Goal: Navigation & Orientation: Find specific page/section

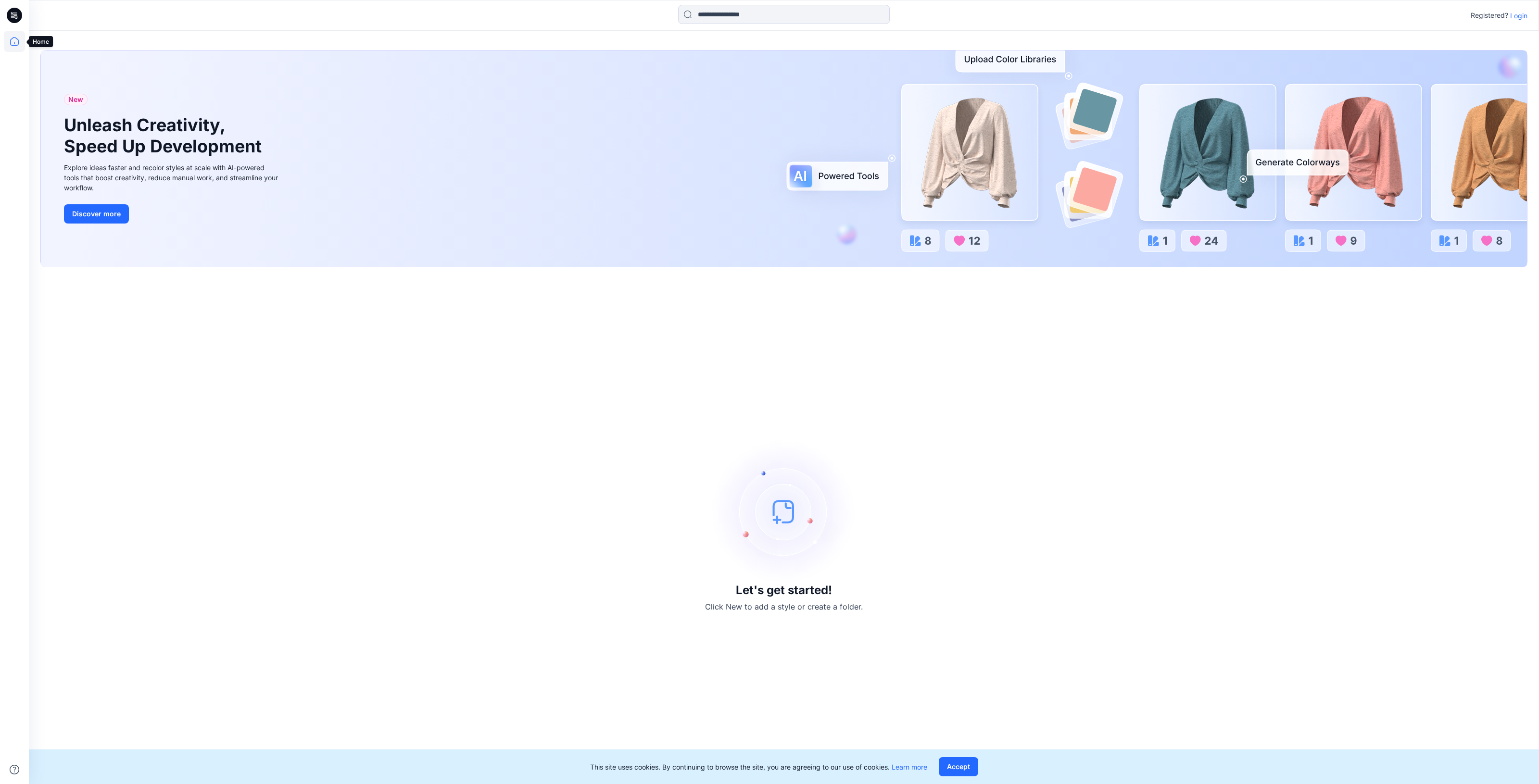
click at [17, 48] on icon at bounding box center [14, 41] width 21 height 21
click at [13, 40] on icon at bounding box center [14, 41] width 21 height 21
click at [12, 12] on icon at bounding box center [15, 16] width 16 height 16
click at [1522, 12] on p "Login" at bounding box center [1519, 16] width 17 height 10
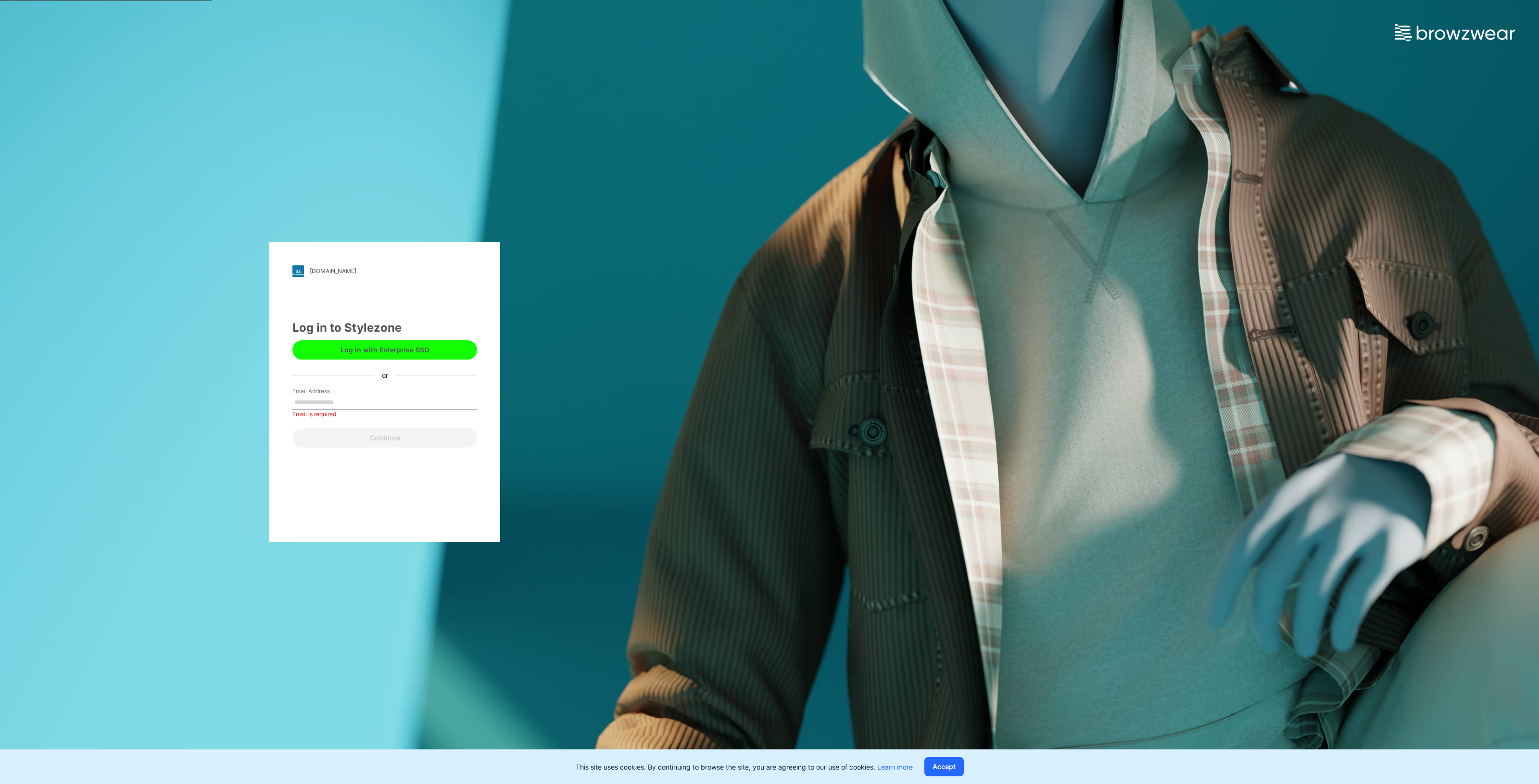
click at [410, 356] on button "Log in with Enterprise SSO" at bounding box center [385, 350] width 185 height 19
click at [333, 402] on input "Email Address" at bounding box center [385, 403] width 185 height 15
click at [368, 396] on input "Email Address" at bounding box center [385, 403] width 185 height 15
type input "**********"
click at [360, 445] on button "Continue" at bounding box center [385, 438] width 185 height 19
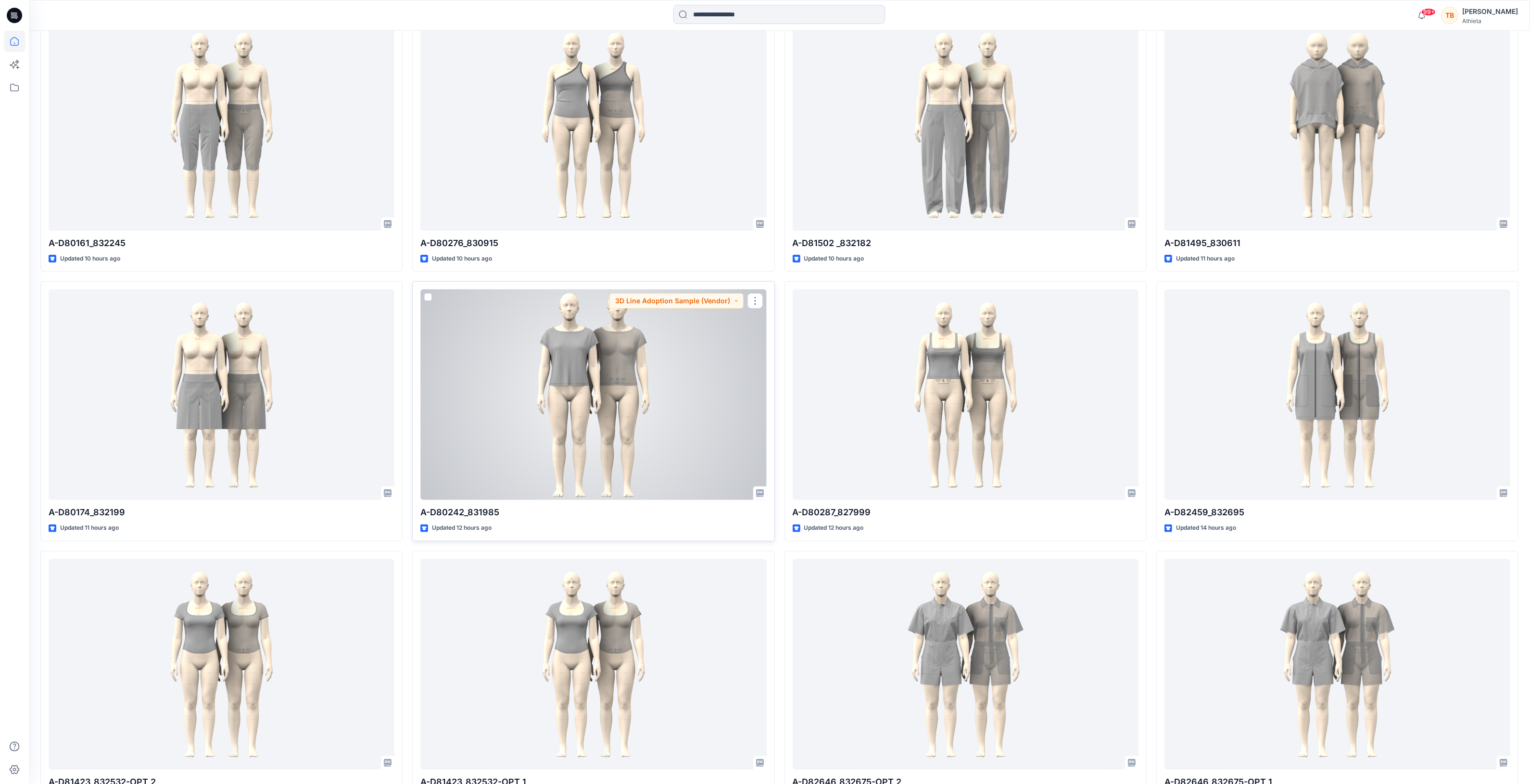
scroll to position [360, 0]
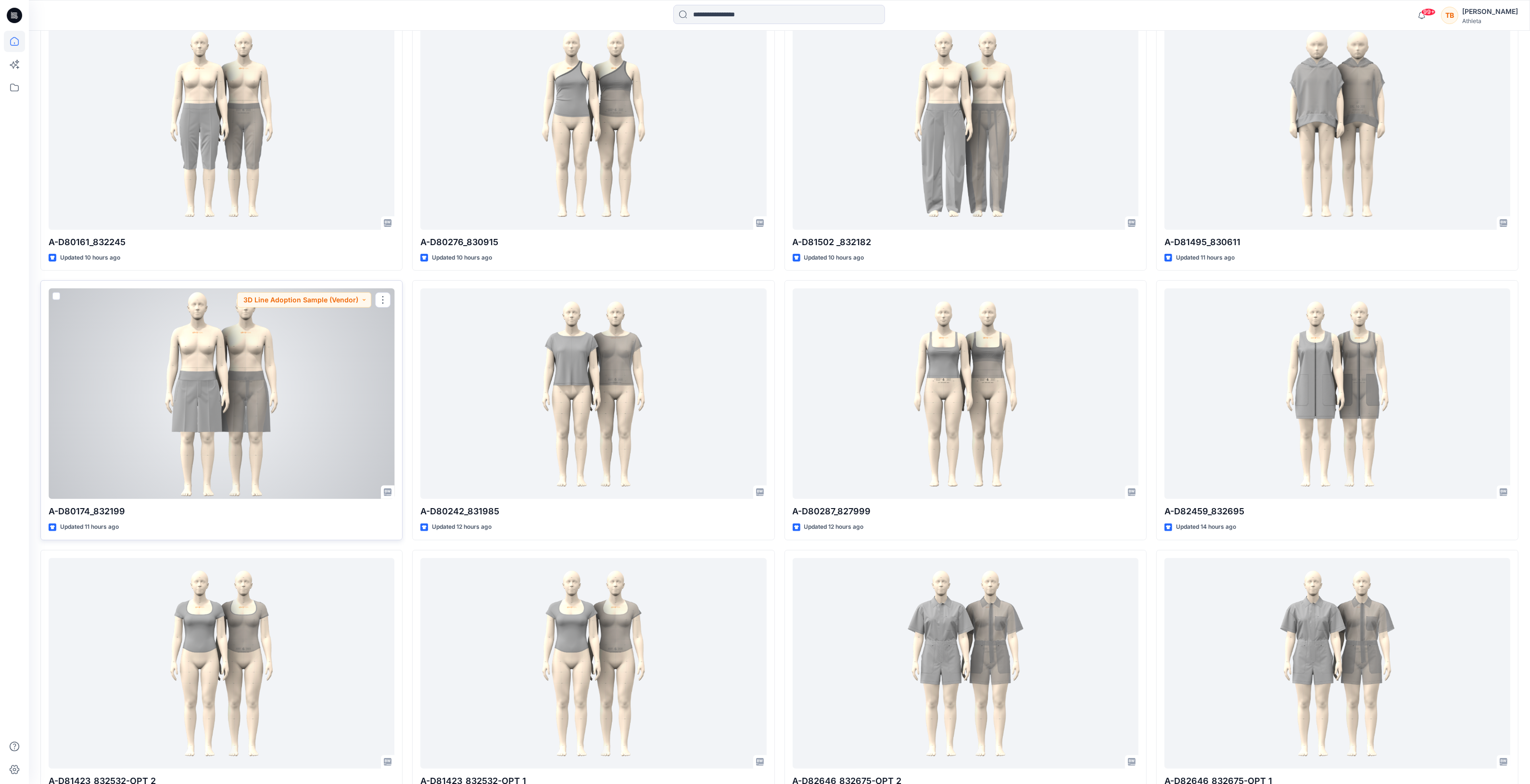
click at [233, 410] on div at bounding box center [221, 394] width 346 height 211
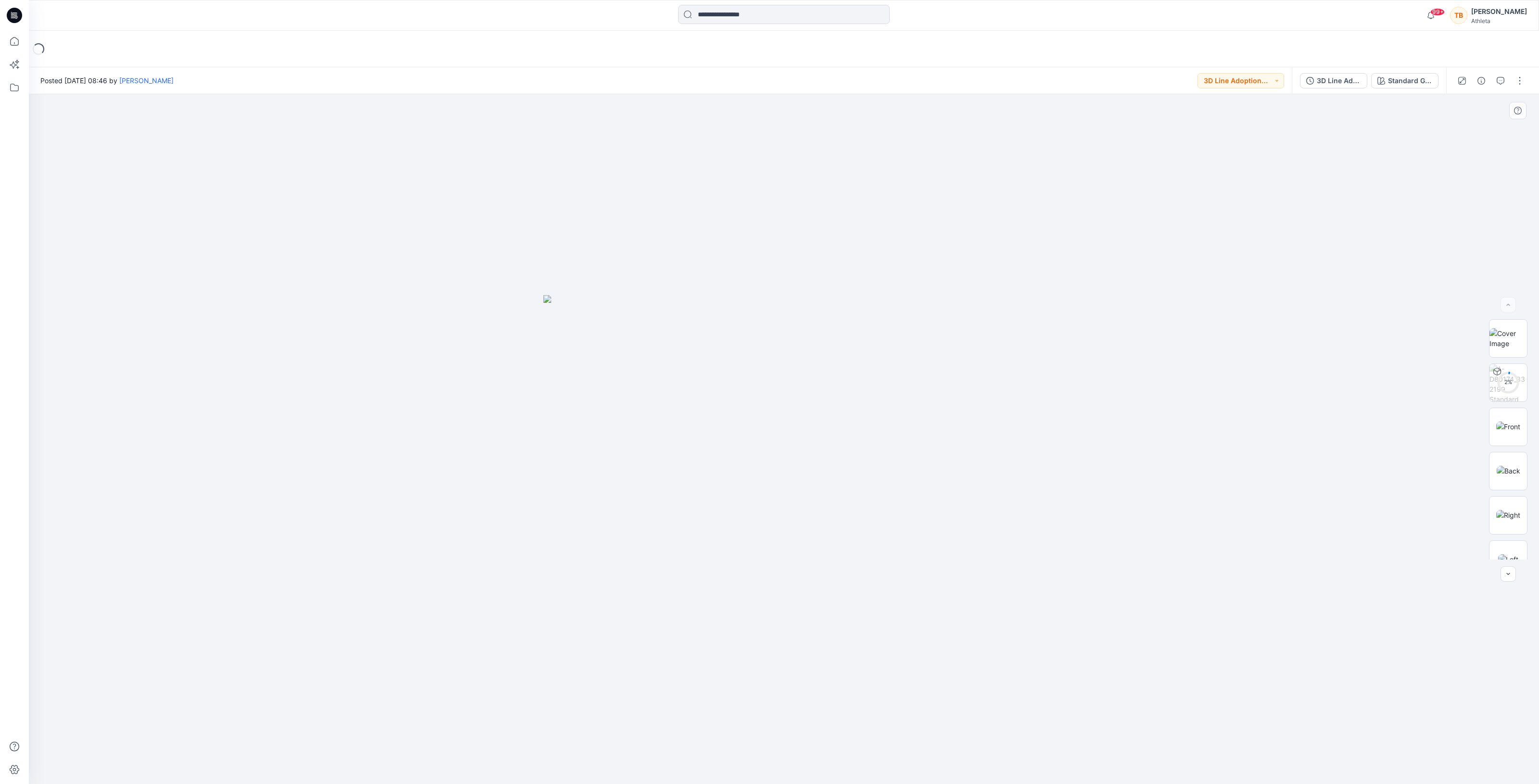
drag, startPoint x: 898, startPoint y: 481, endPoint x: 828, endPoint y: 485, distance: 70.1
click at [1504, 378] on img at bounding box center [1508, 382] width 37 height 37
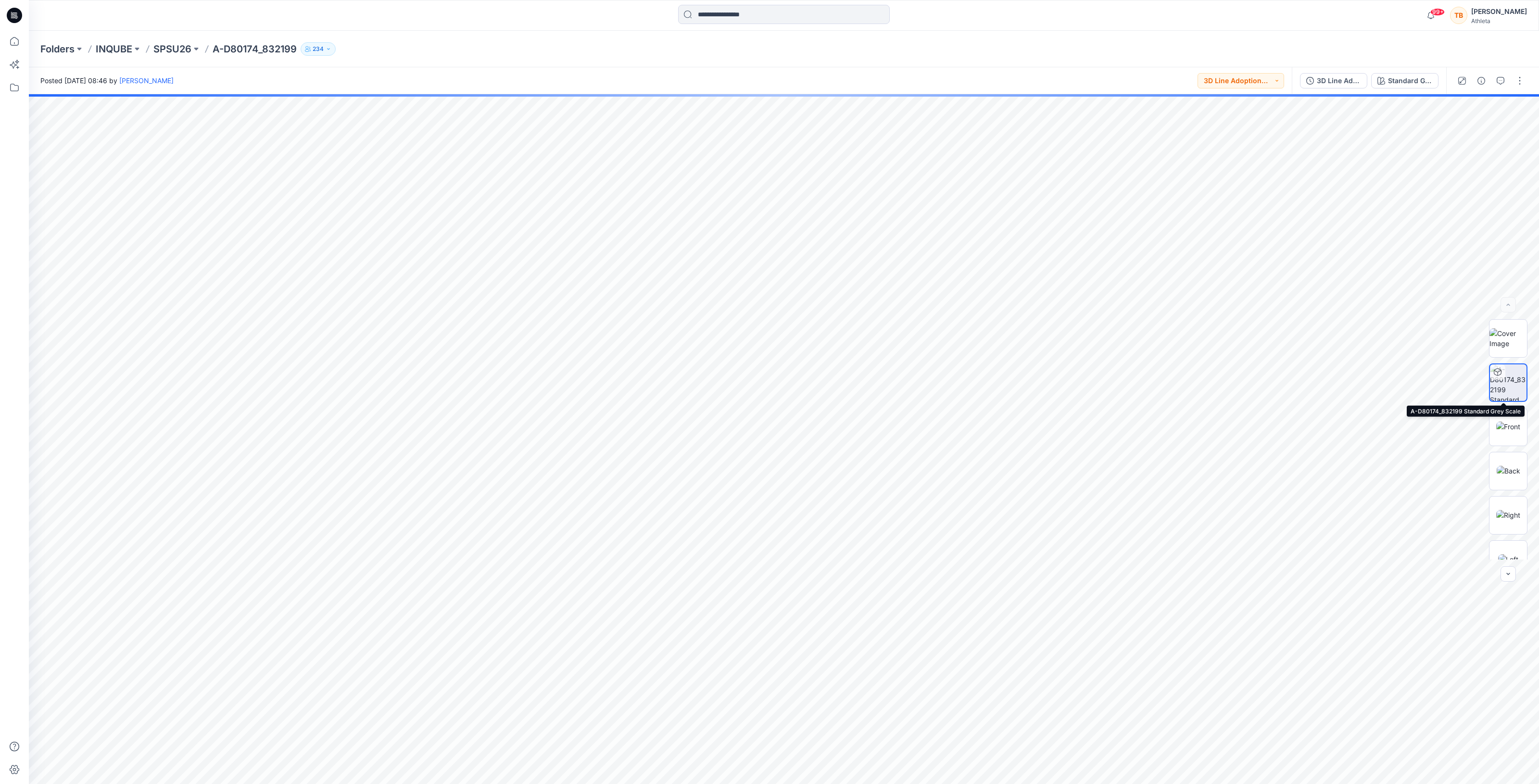
click at [1509, 379] on img at bounding box center [1509, 383] width 37 height 37
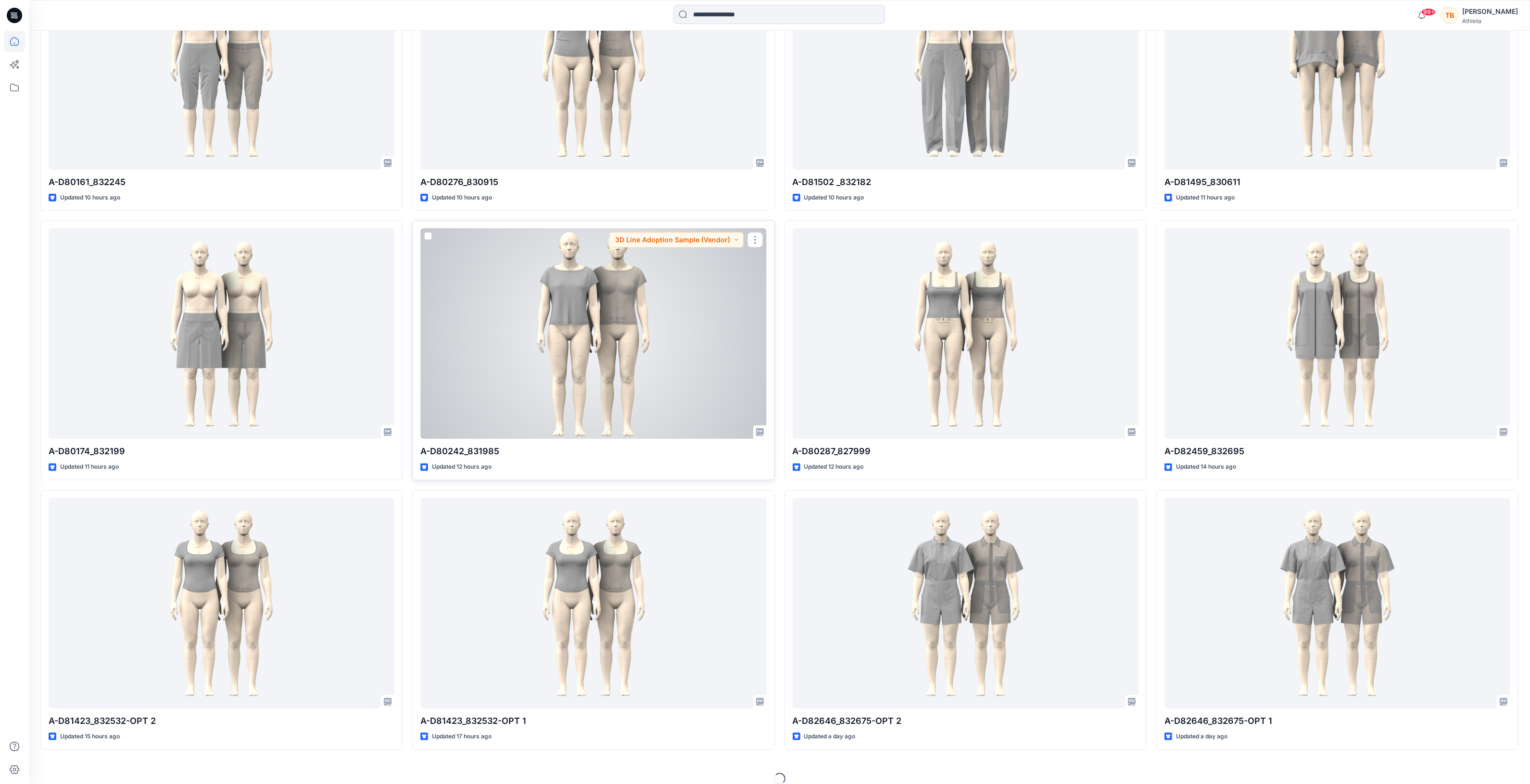
scroll to position [433, 0]
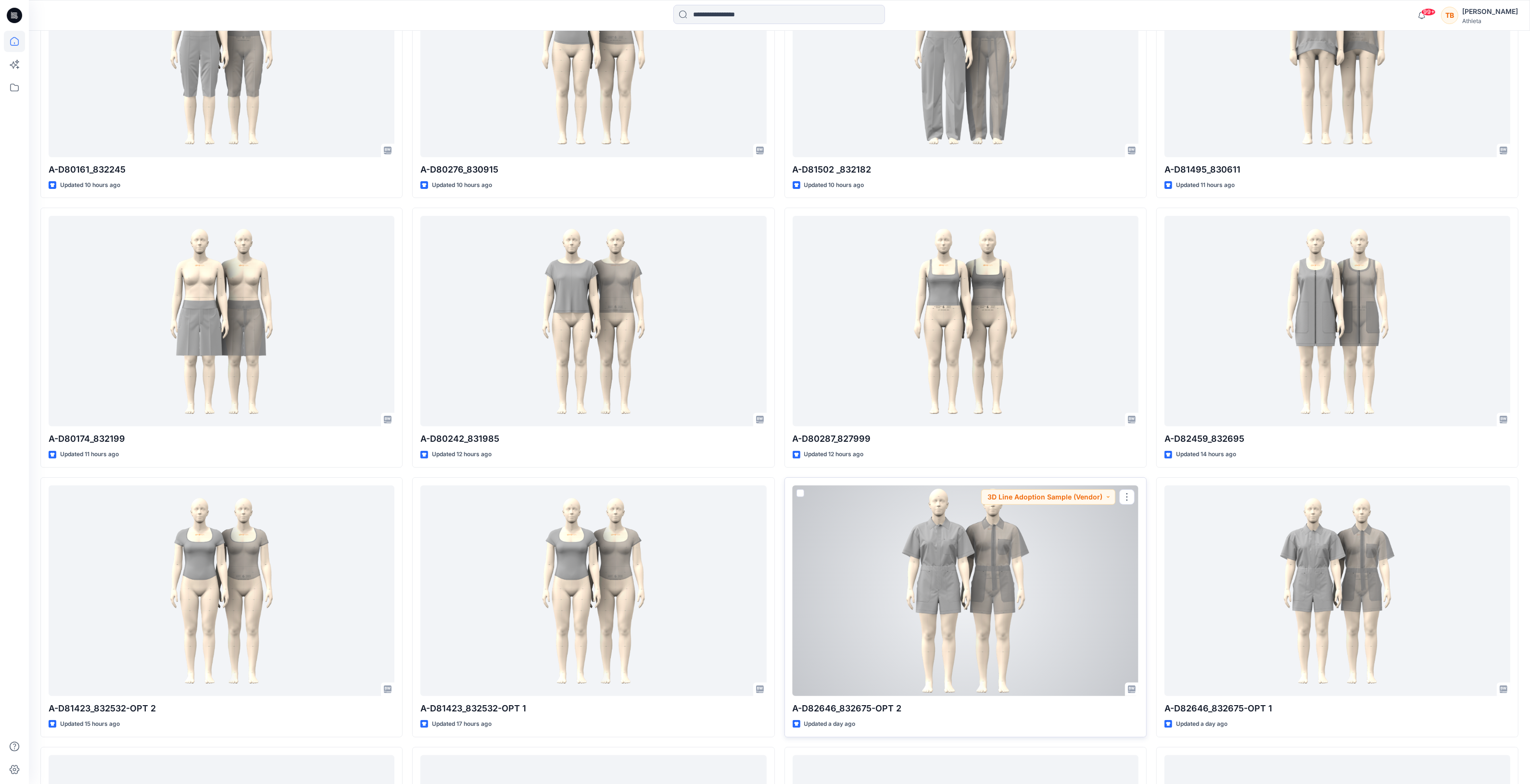
click at [945, 552] on div at bounding box center [965, 591] width 346 height 211
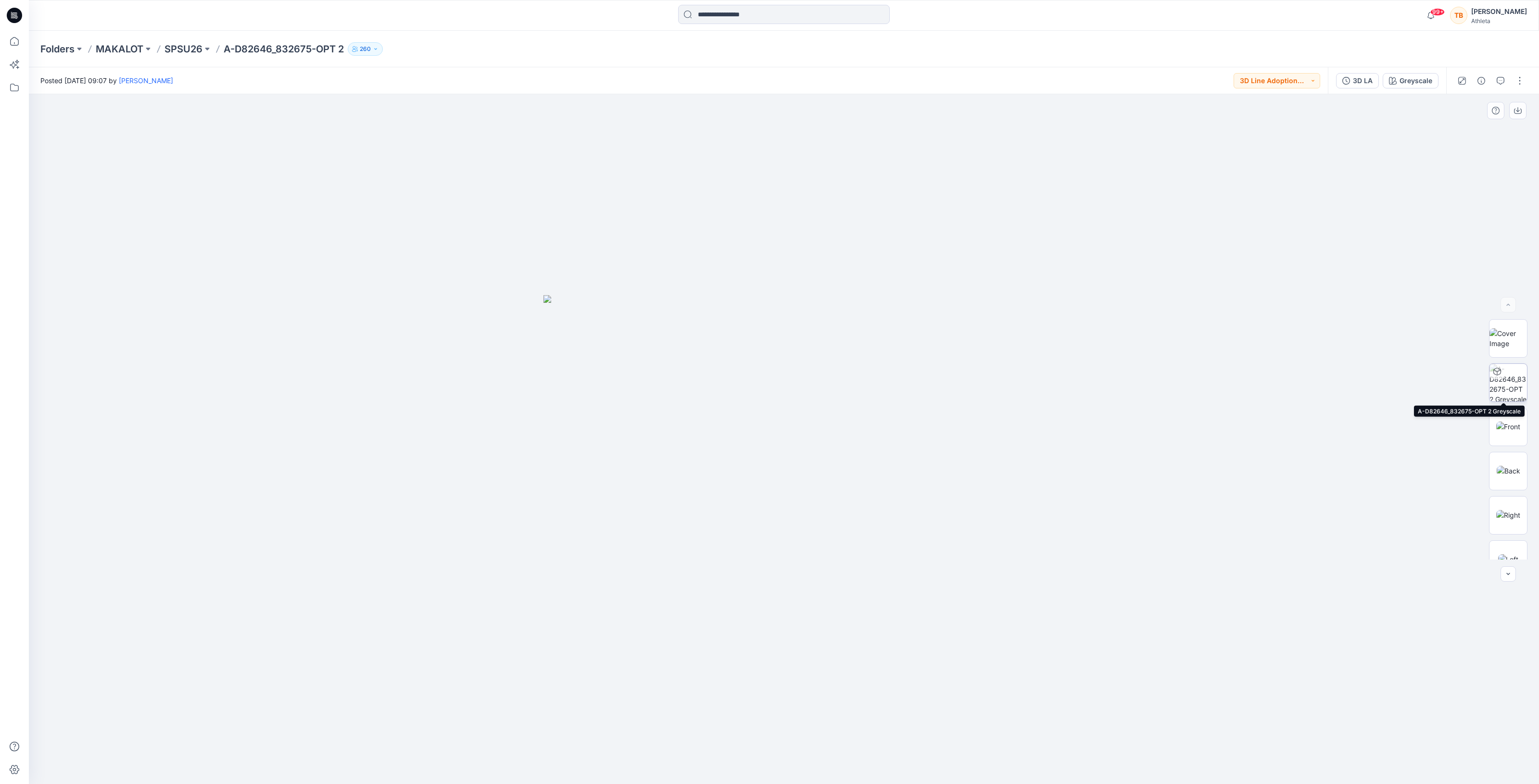
click at [1504, 379] on img at bounding box center [1508, 382] width 37 height 37
click at [12, 40] on icon at bounding box center [14, 41] width 21 height 21
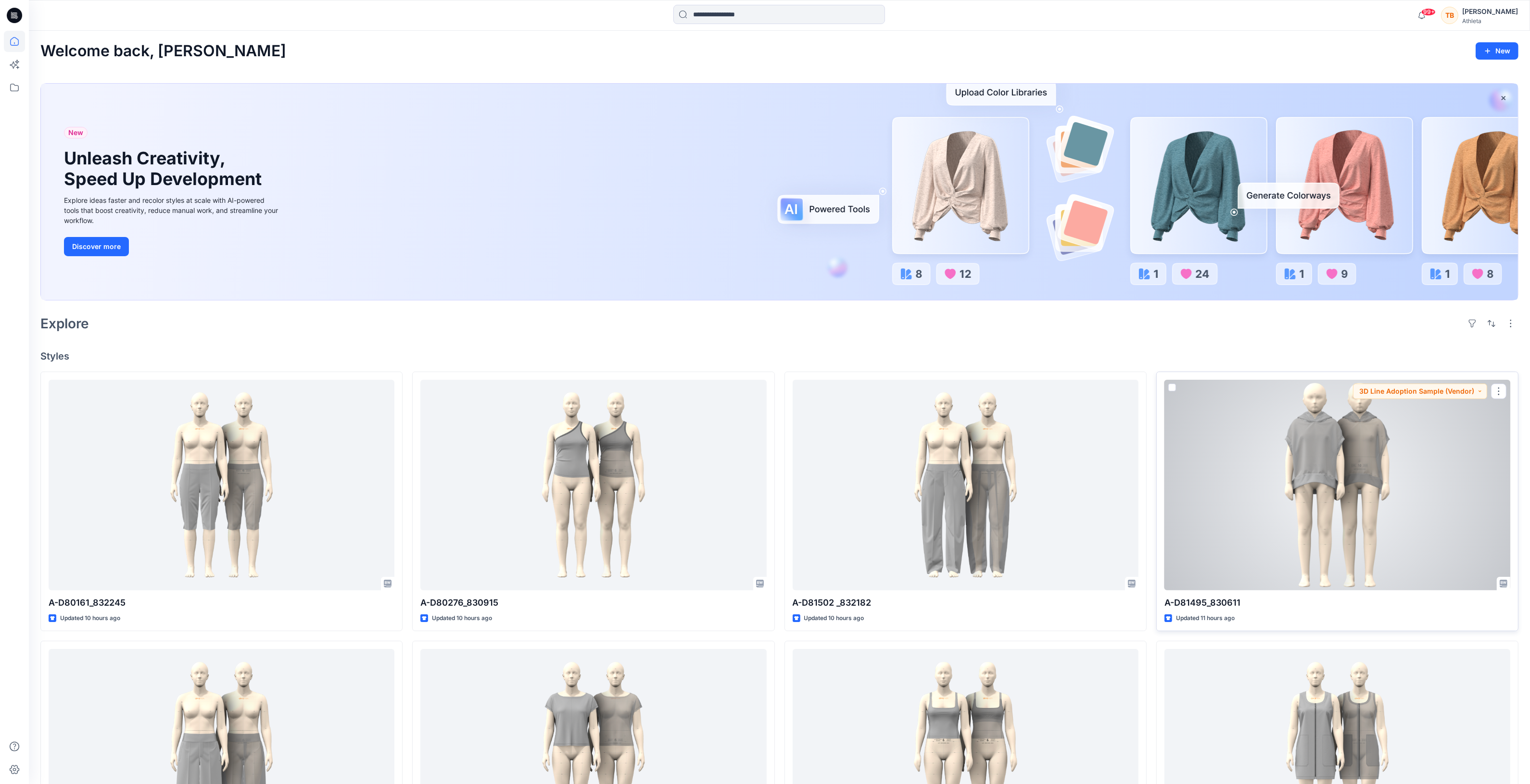
drag, startPoint x: 1335, startPoint y: 606, endPoint x: 1270, endPoint y: 578, distance: 70.8
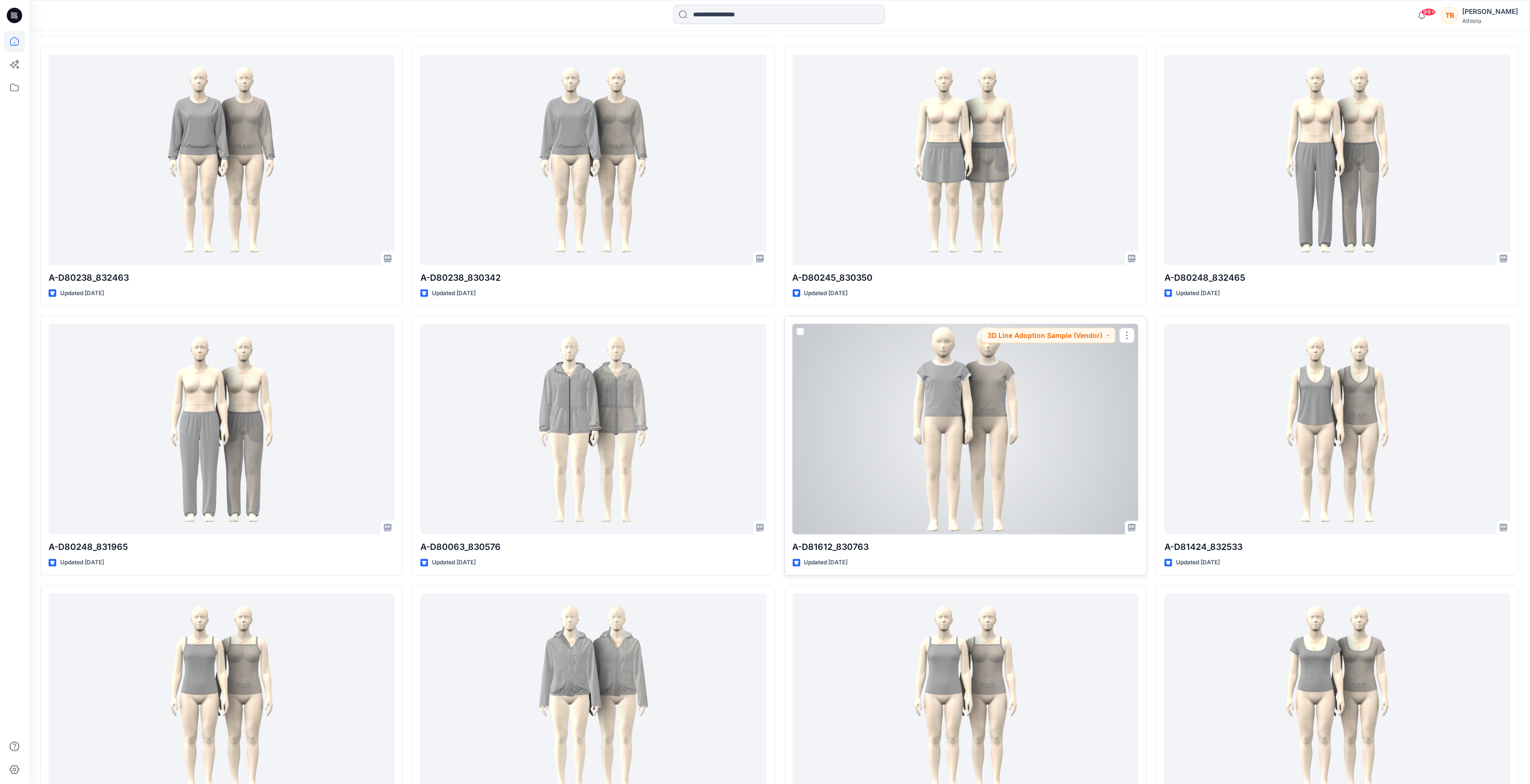
scroll to position [1963, 0]
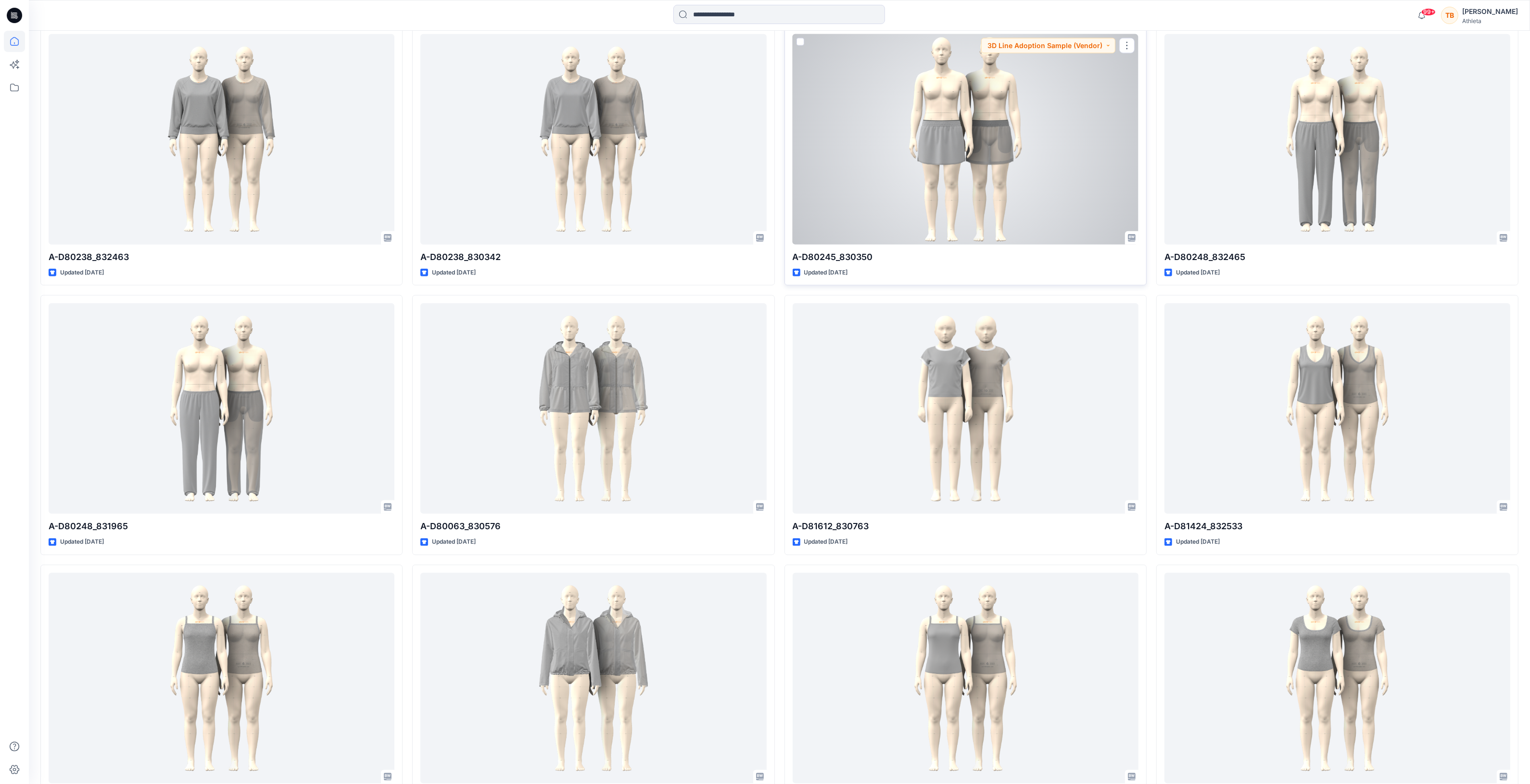
click at [983, 159] on div at bounding box center [965, 139] width 346 height 211
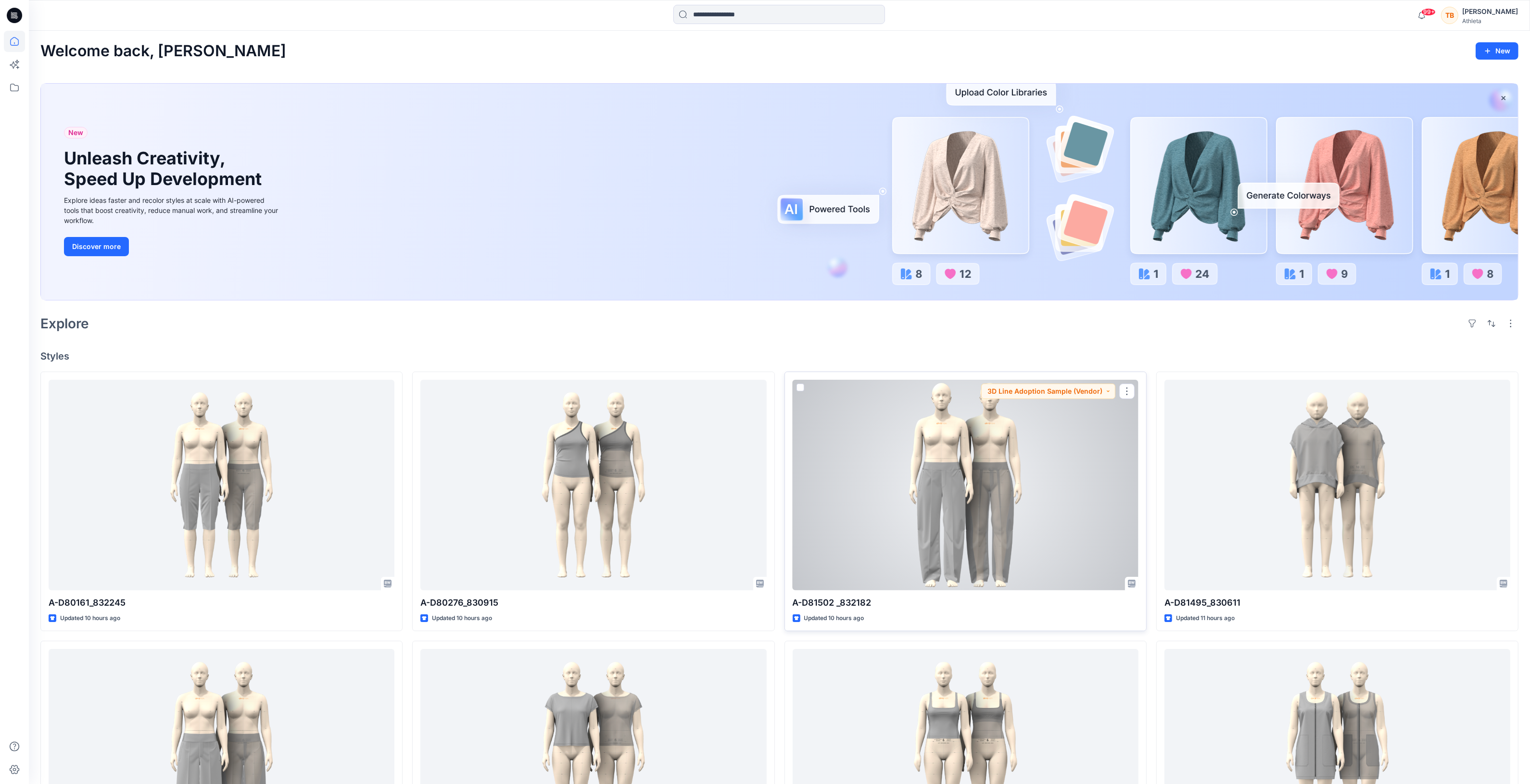
click at [914, 511] on div at bounding box center [965, 486] width 346 height 211
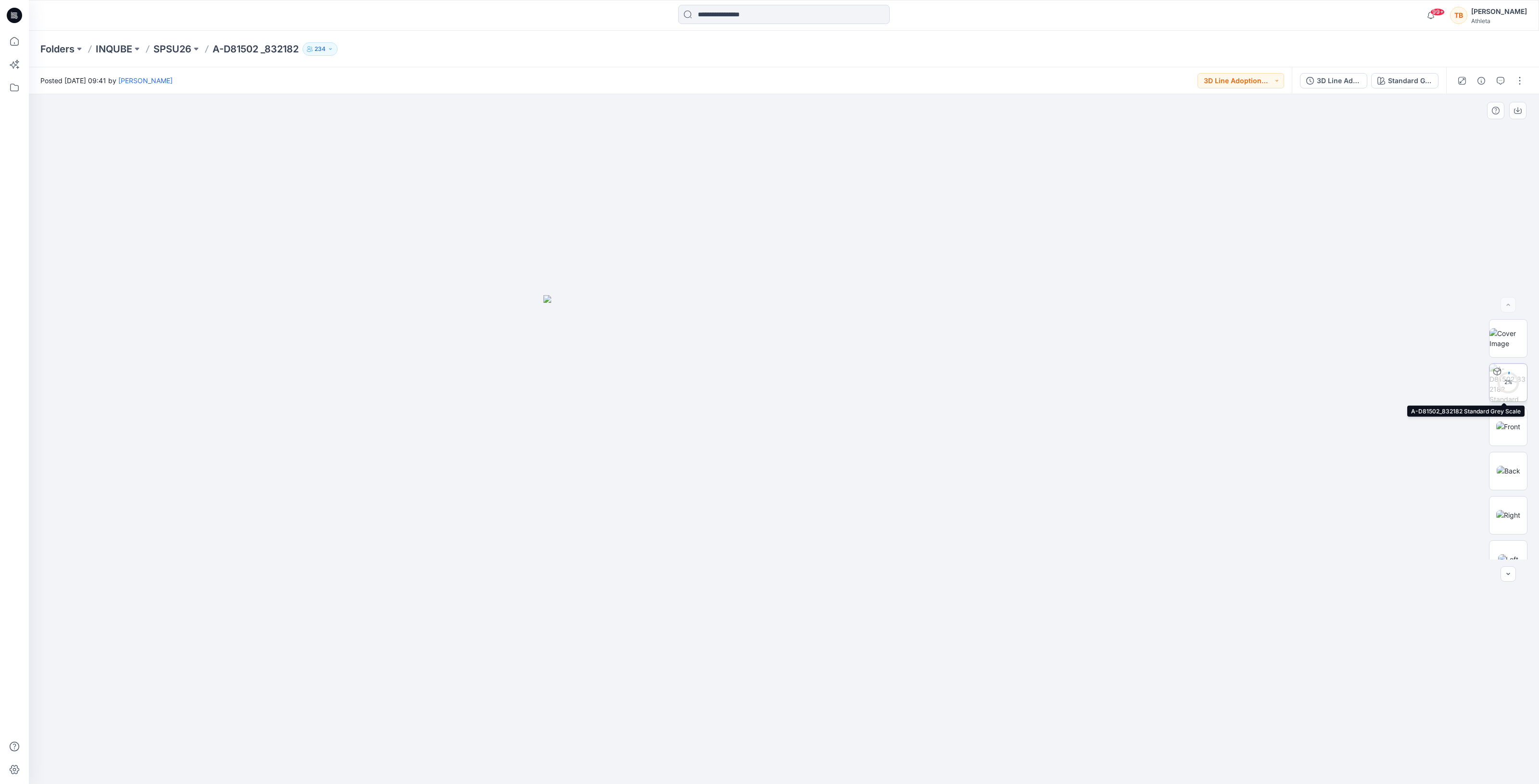
click at [1504, 381] on div "2 %" at bounding box center [1509, 382] width 24 height 8
